Goal: Download file/media

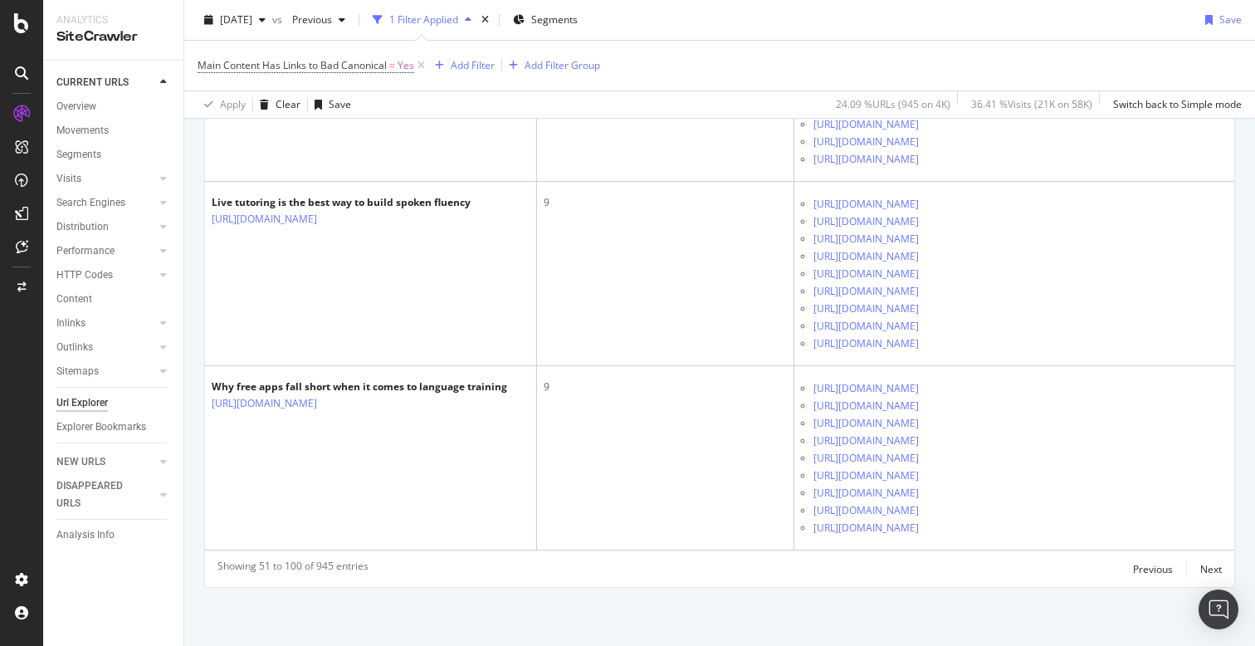
scroll to position [14158, 0]
click at [1156, 560] on div "Previous" at bounding box center [1153, 569] width 40 height 18
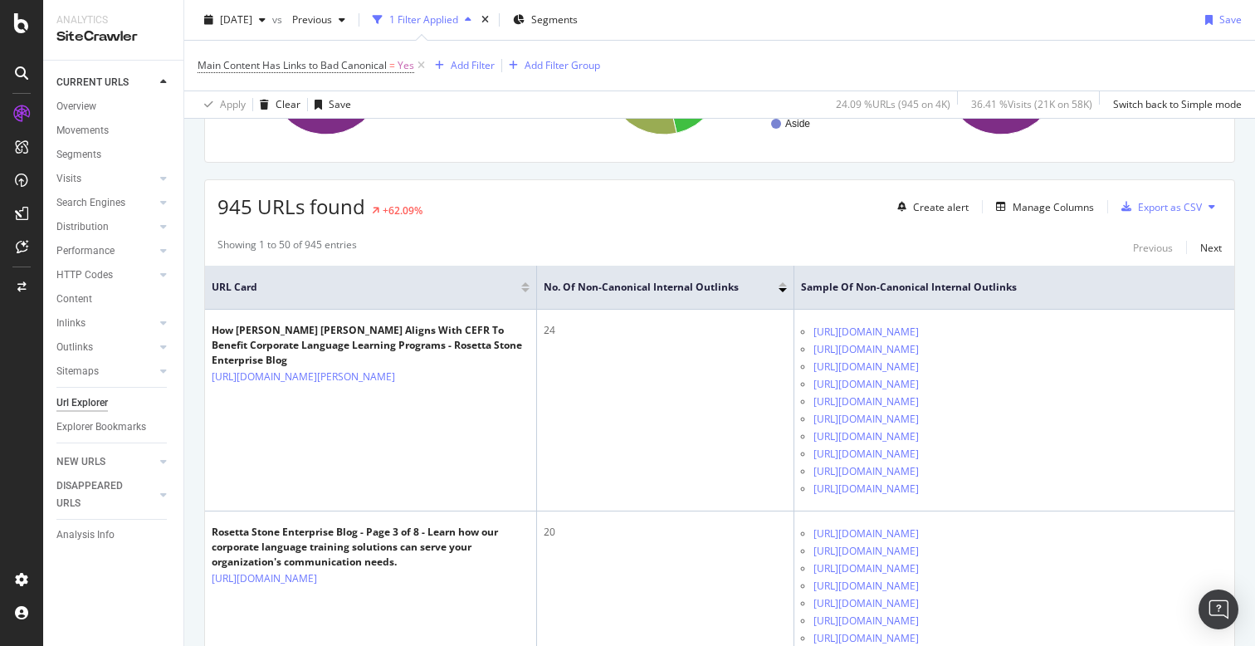
scroll to position [0, 0]
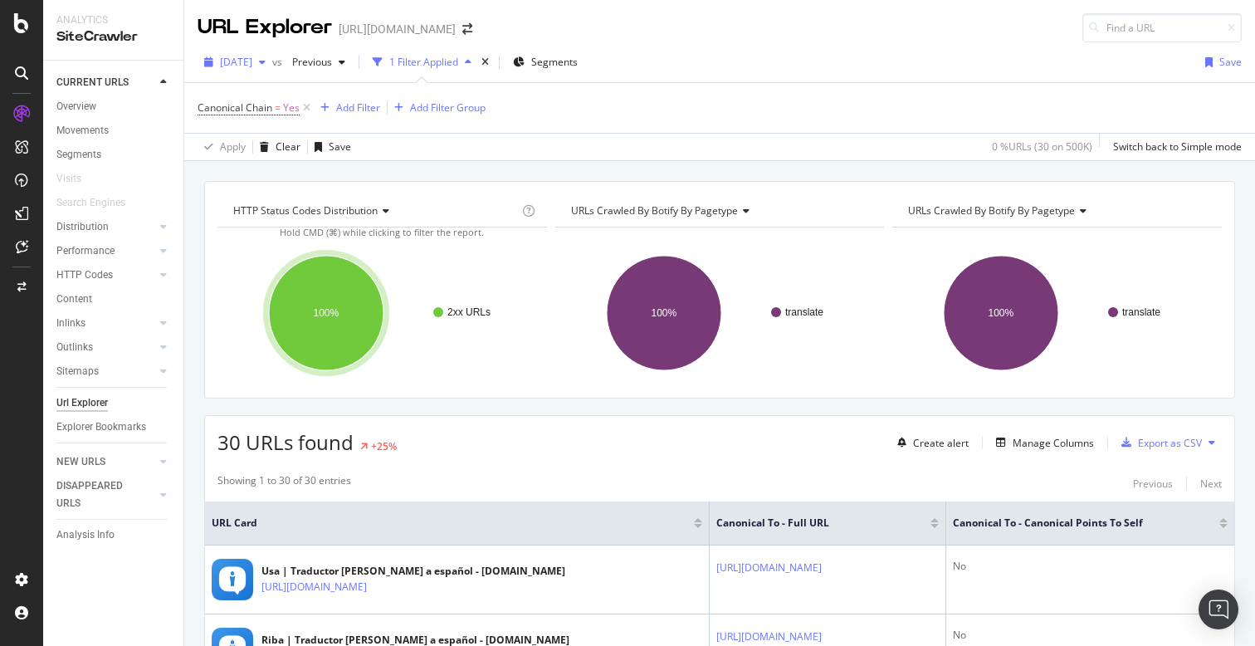
click at [266, 65] on icon "button" at bounding box center [262, 62] width 7 height 10
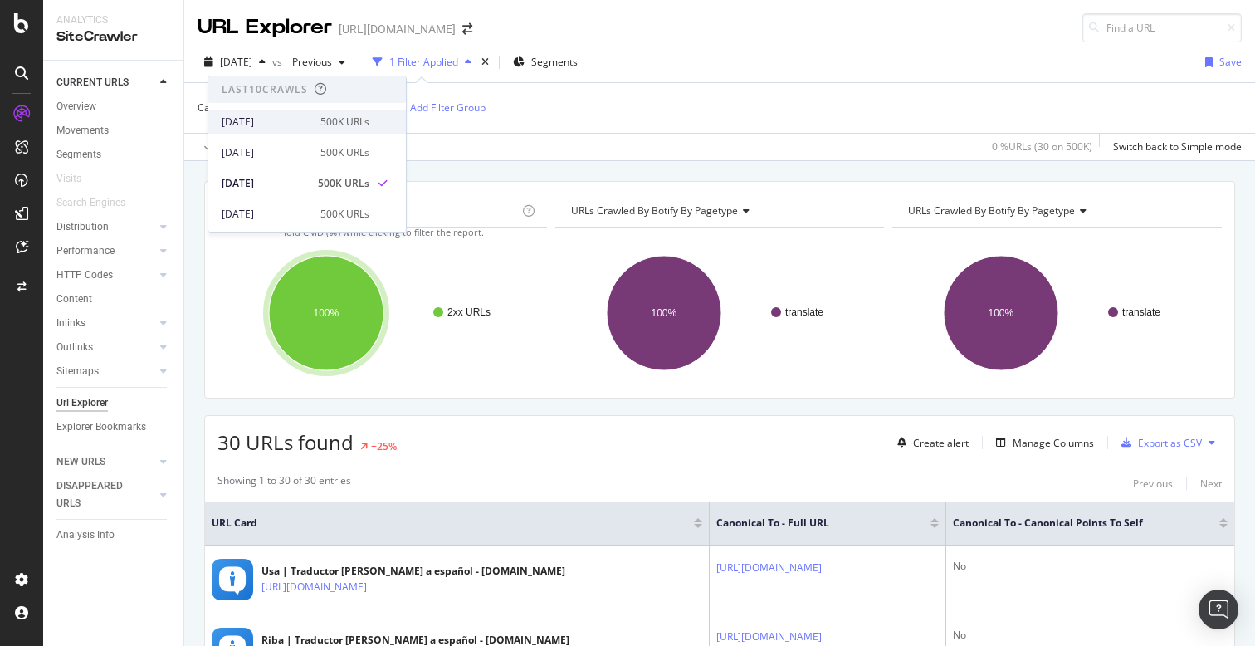
click at [346, 118] on div "500K URLs" at bounding box center [344, 122] width 49 height 15
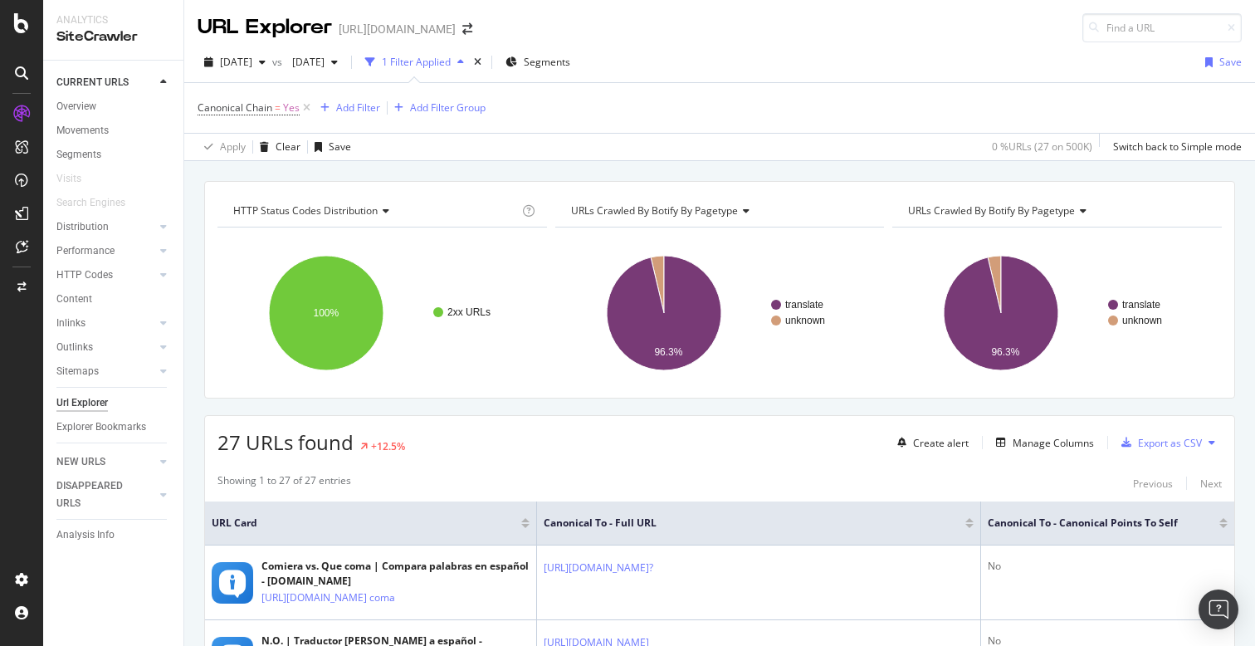
click at [522, 174] on div "HTTP Status Codes Distribution Chart (by Value) Table Expand Export as CSV Expo…" at bounding box center [719, 181] width 1071 height 40
click at [345, 60] on div "button" at bounding box center [335, 62] width 20 height 10
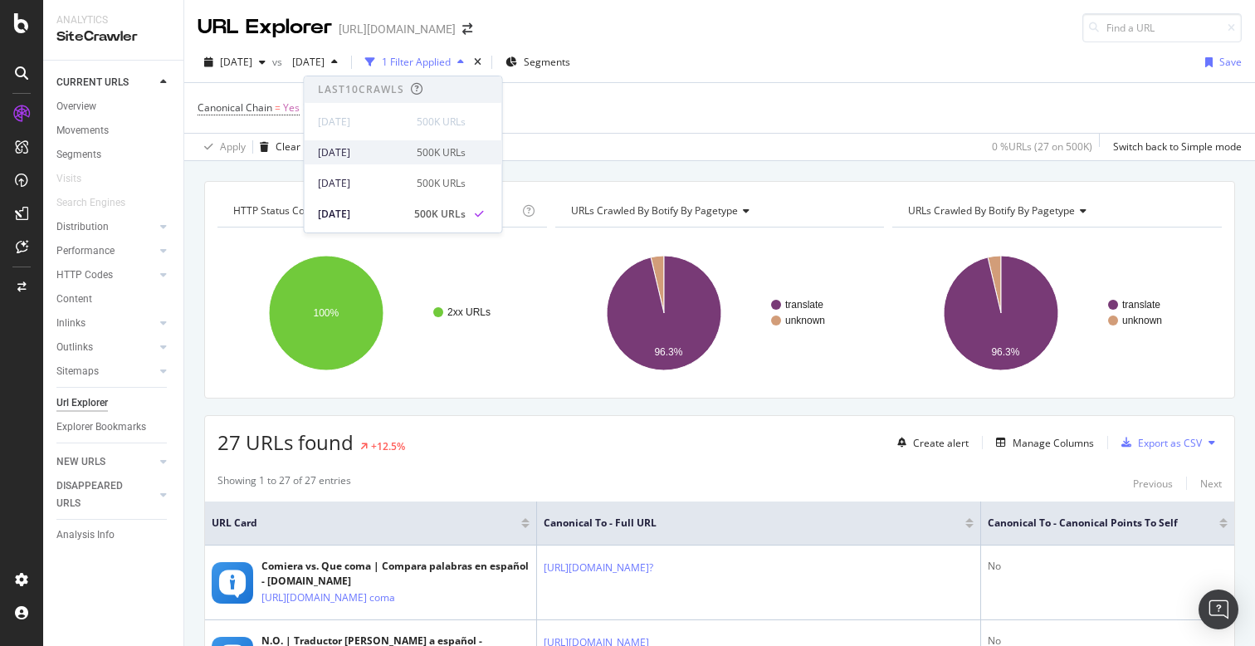
click at [428, 153] on div "500K URLs" at bounding box center [441, 152] width 49 height 15
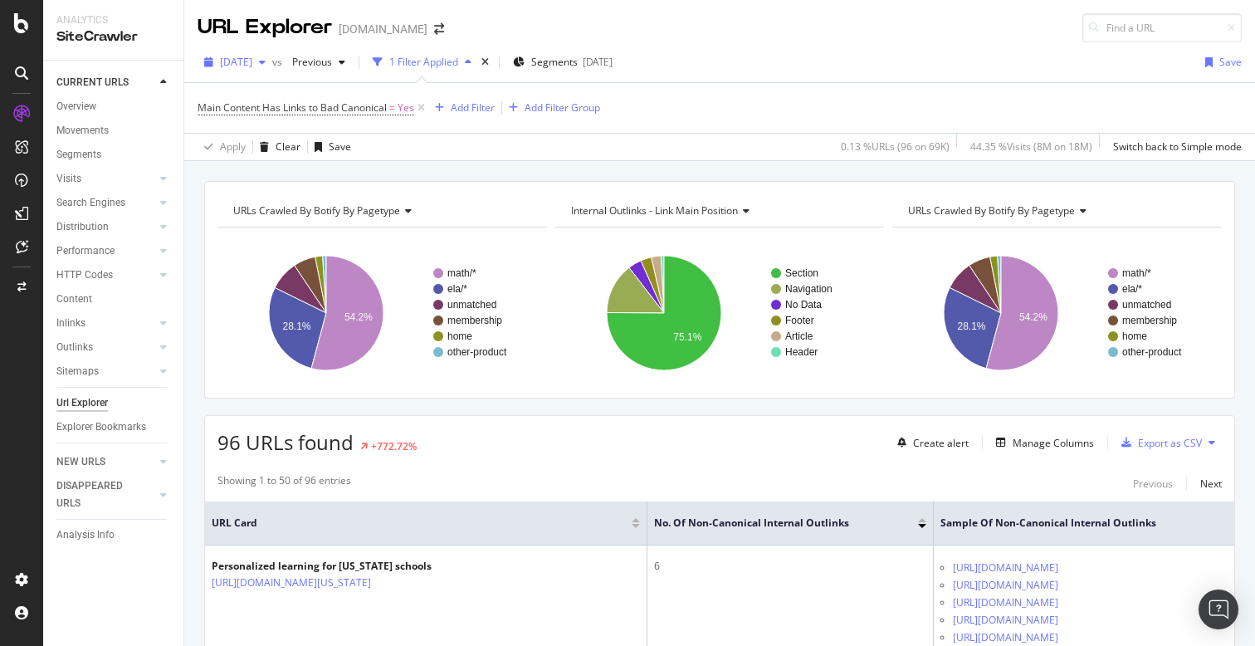
click at [252, 66] on span "2025 Sep. 1st" at bounding box center [236, 62] width 32 height 14
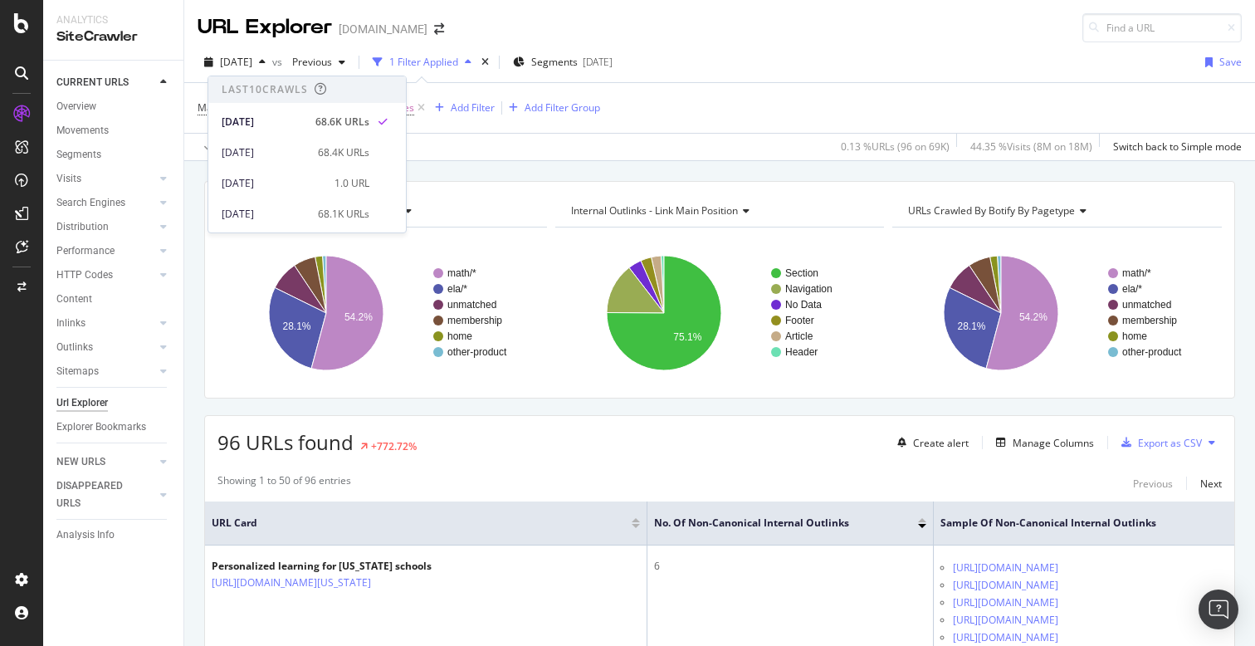
click at [701, 159] on div "Apply Clear Save 0.13 % URLs ( 96 on 69K ) 44.35 % Visits ( 8M on 18M ) Switch …" at bounding box center [719, 146] width 1071 height 27
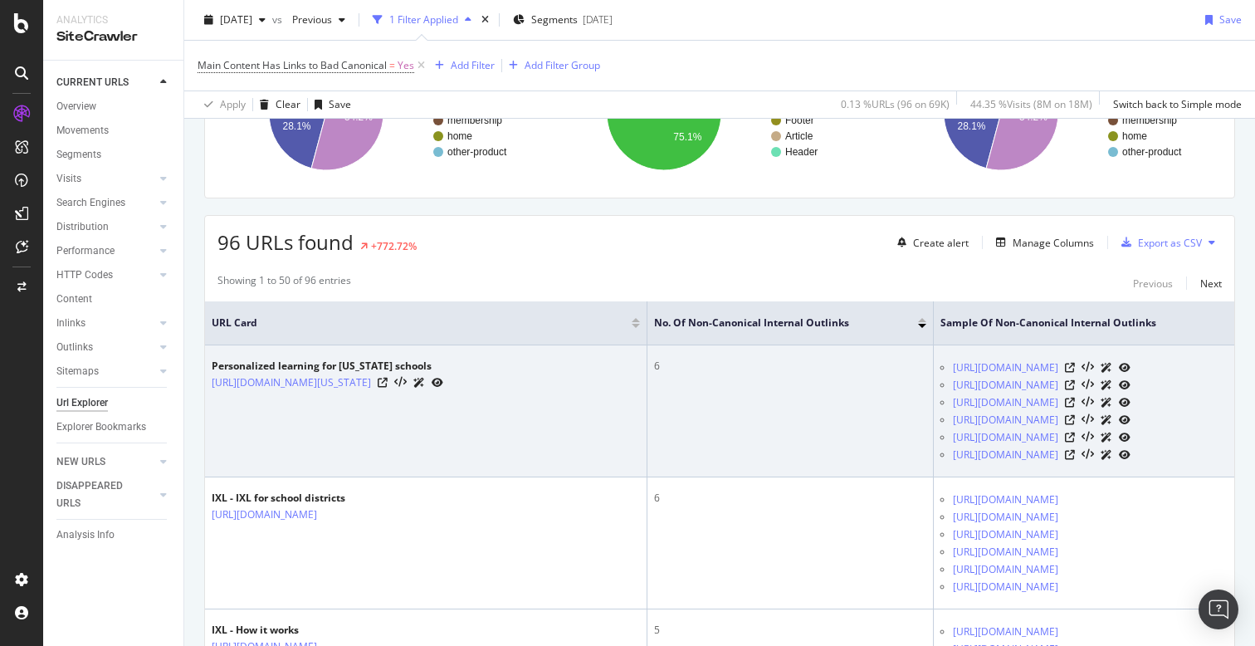
scroll to position [0, 42]
click at [1075, 367] on icon at bounding box center [1070, 368] width 10 height 10
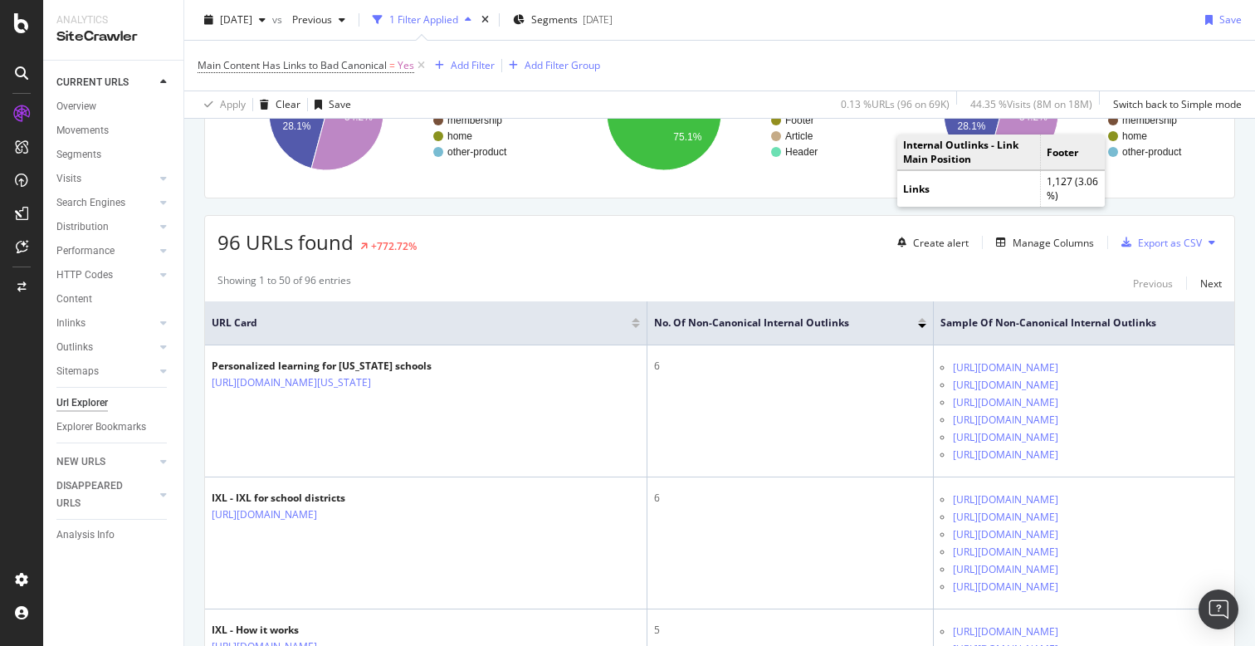
click at [1213, 240] on icon at bounding box center [1212, 242] width 7 height 10
click at [1171, 252] on div "Export as CSV" at bounding box center [1158, 242] width 87 height 25
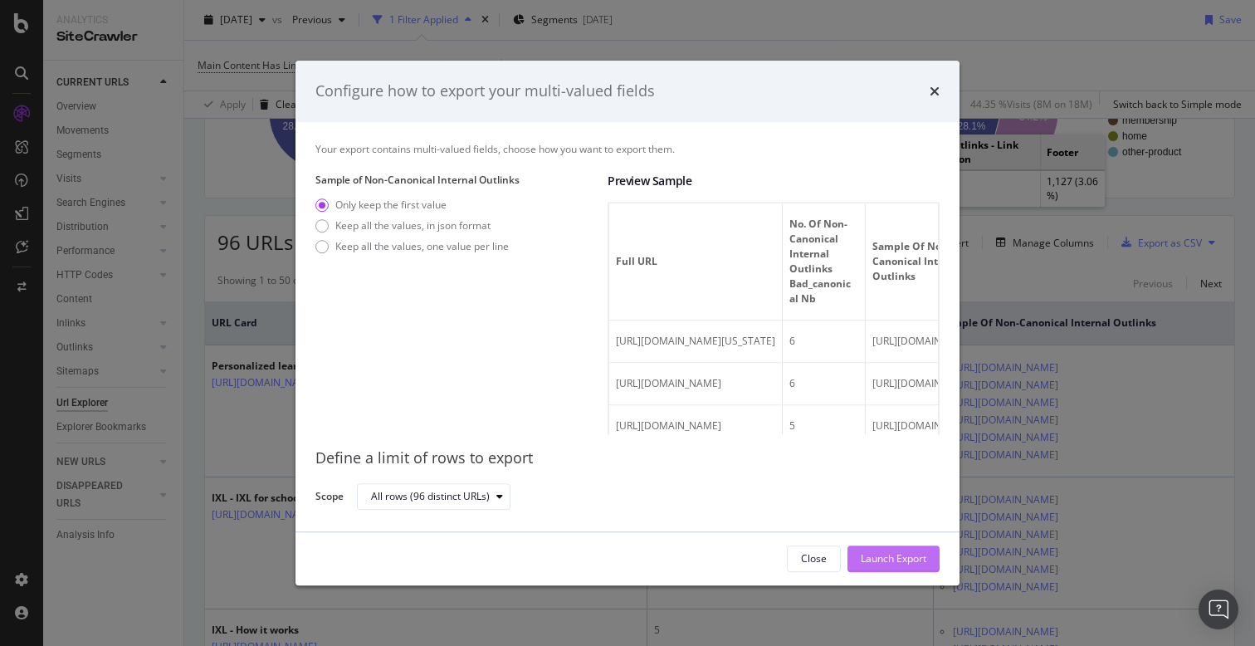
click at [878, 557] on div "Launch Export" at bounding box center [894, 558] width 66 height 14
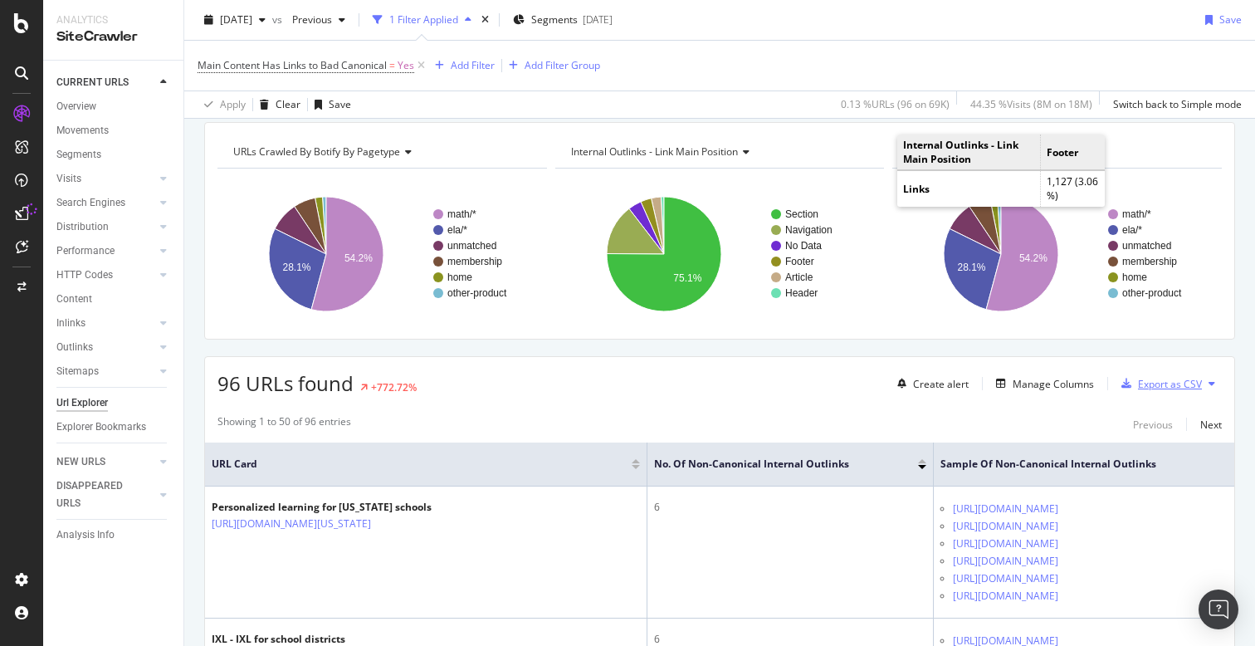
scroll to position [0, 0]
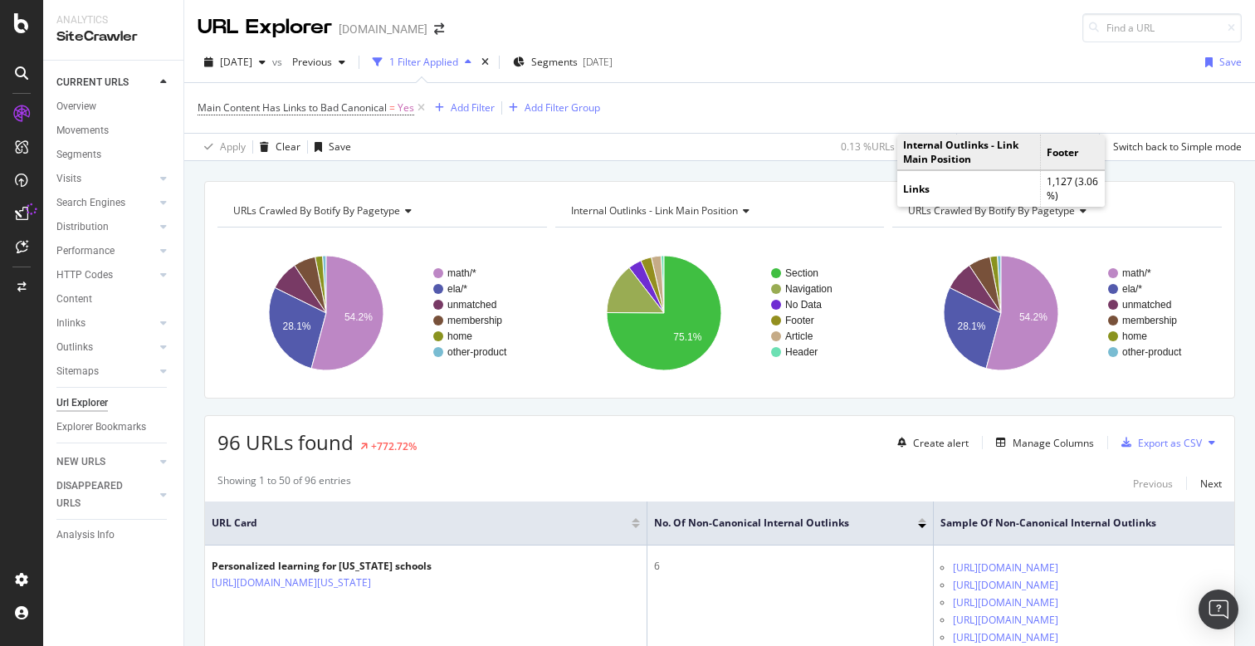
click at [399, 173] on div "URLs Crawled By Botify By pagetype Chart (by Value) Table Expand Export as CSV …" at bounding box center [719, 181] width 1071 height 40
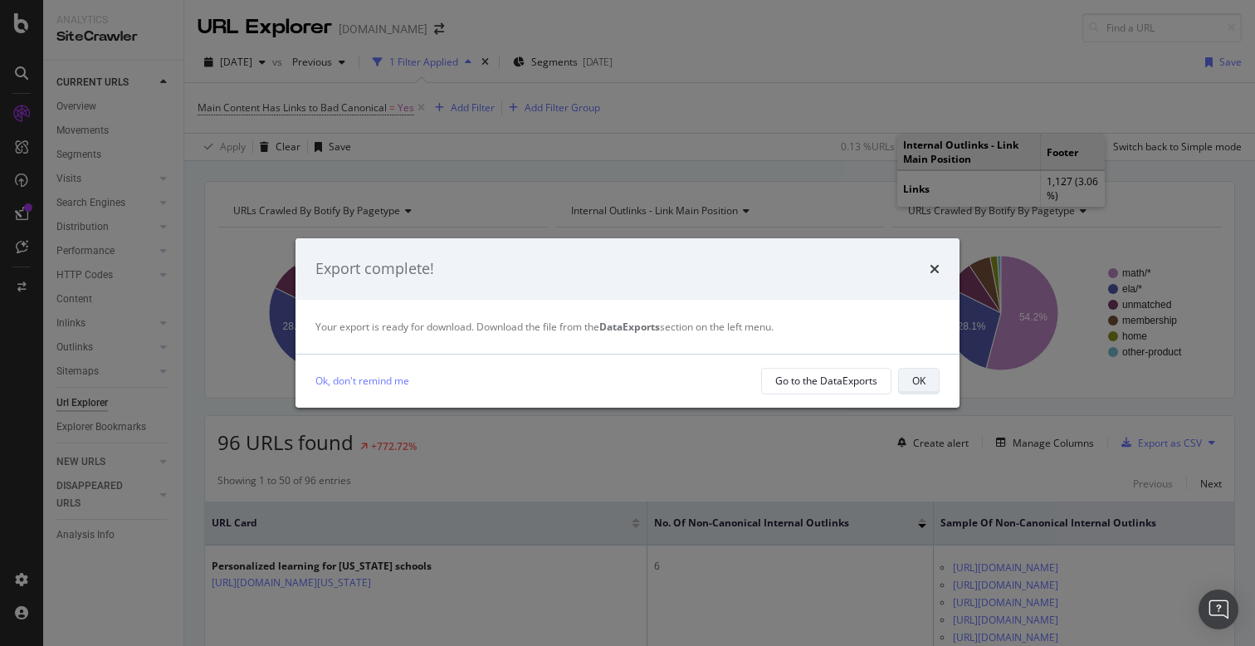
click at [919, 383] on div "OK" at bounding box center [918, 381] width 13 height 14
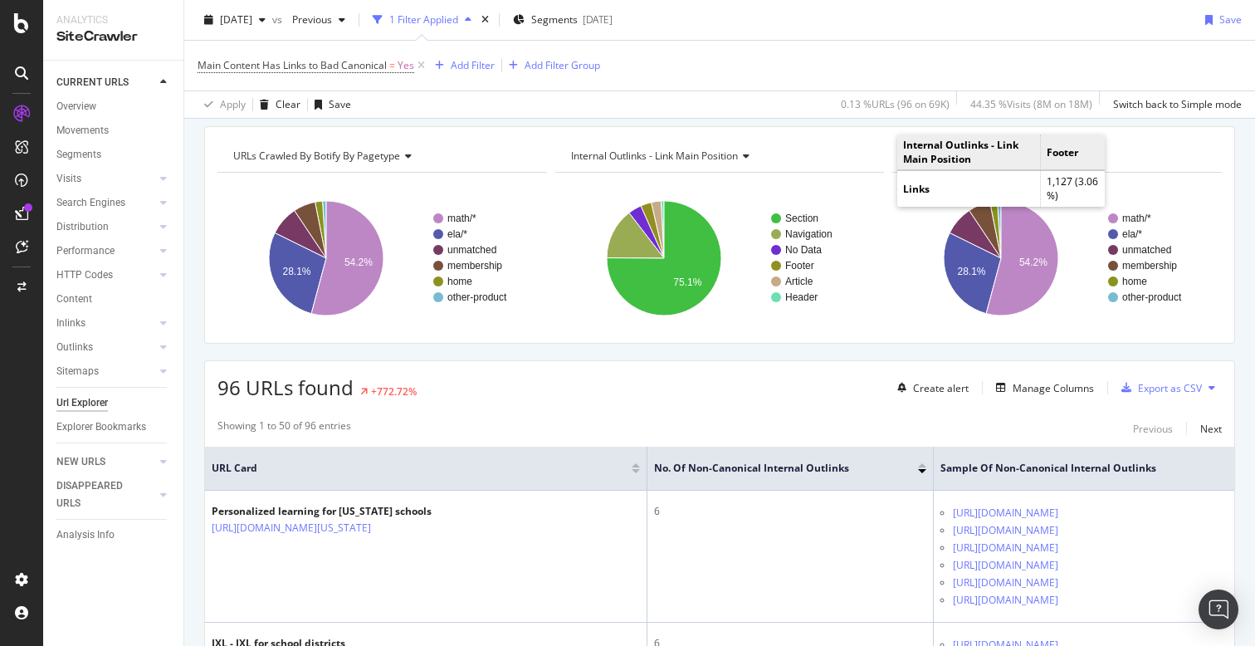
scroll to position [40, 0]
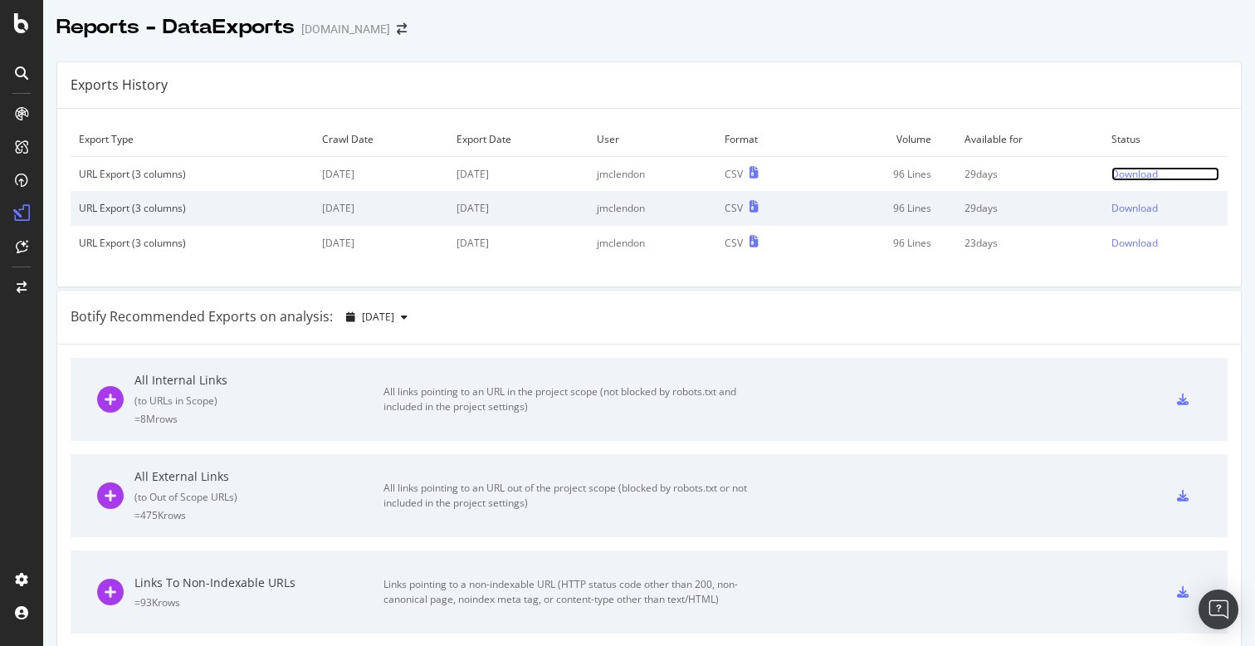
click at [1142, 173] on div "Download" at bounding box center [1135, 174] width 46 height 14
click at [737, 80] on div "Exports History" at bounding box center [649, 85] width 1184 height 46
